Goal: Navigation & Orientation: Find specific page/section

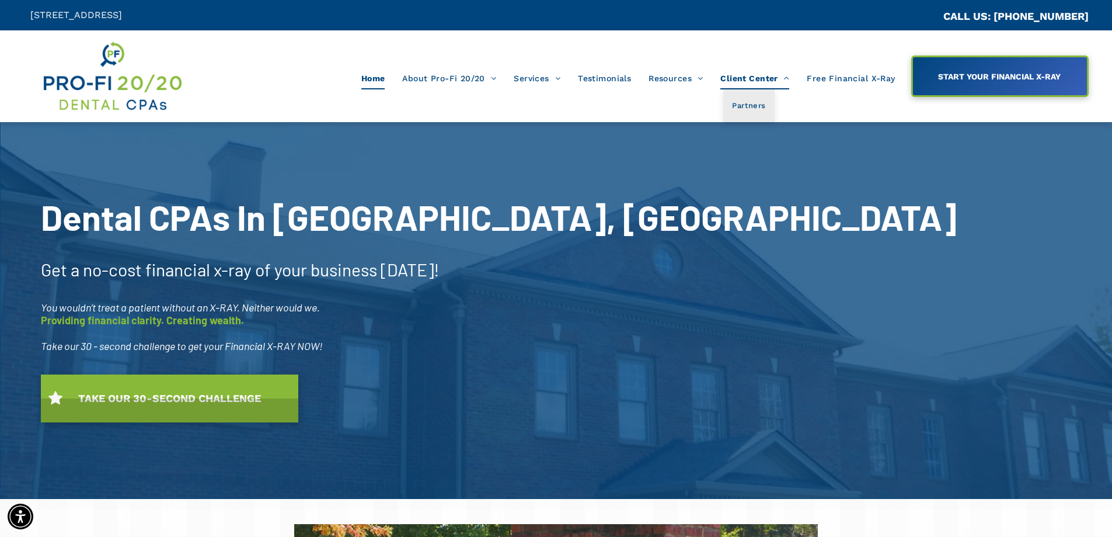
click at [747, 78] on span "Client Center" at bounding box center [755, 78] width 69 height 22
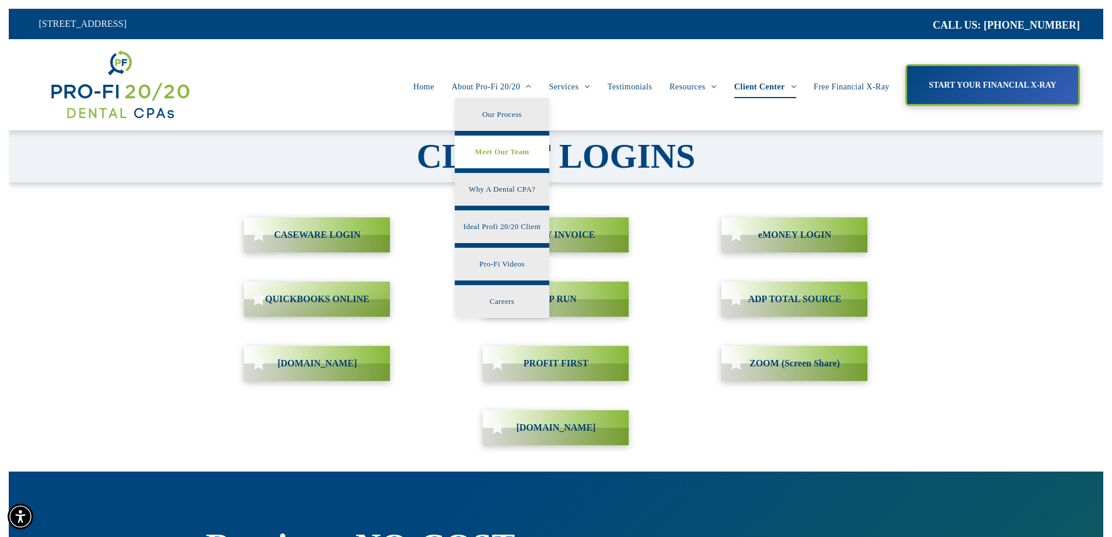
click at [455, 135] on link "Meet Our Team" at bounding box center [502, 151] width 95 height 33
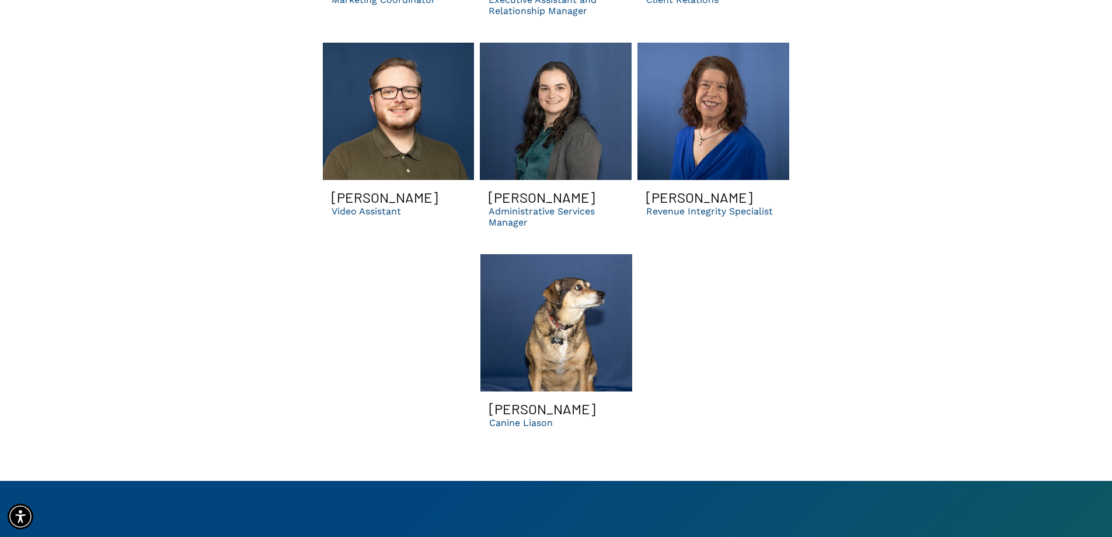
scroll to position [3854, 0]
